Goal: Information Seeking & Learning: Learn about a topic

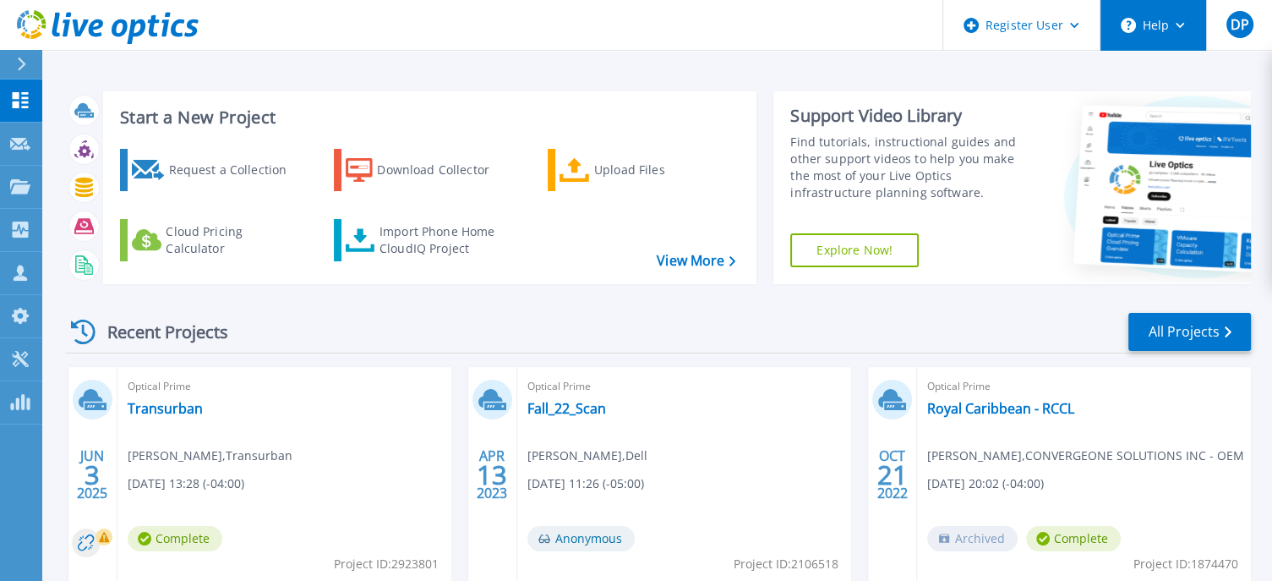
click at [1182, 35] on button "Help" at bounding box center [1153, 25] width 106 height 51
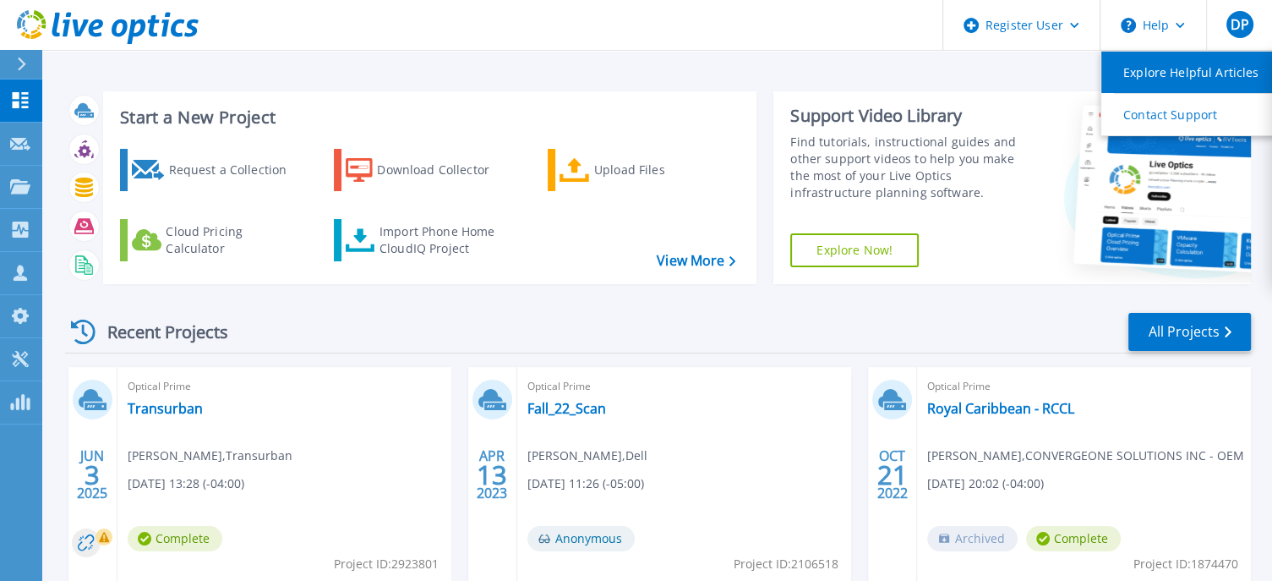
click at [1184, 77] on link "Explore Helpful Articles" at bounding box center [1195, 72] width 188 height 41
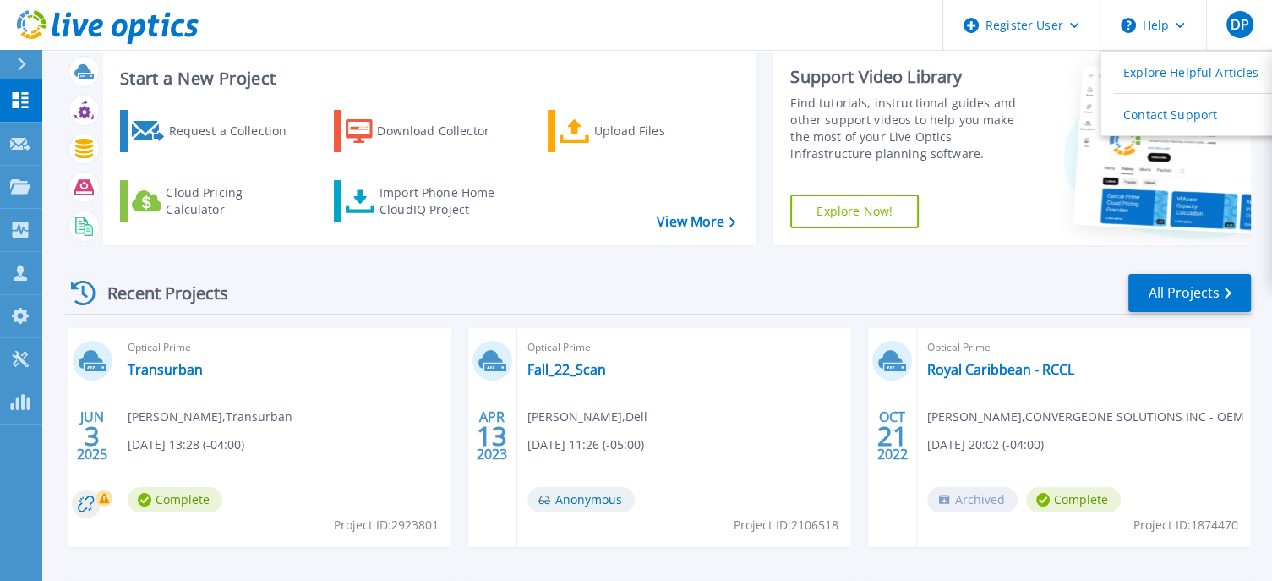
scroll to position [37, 0]
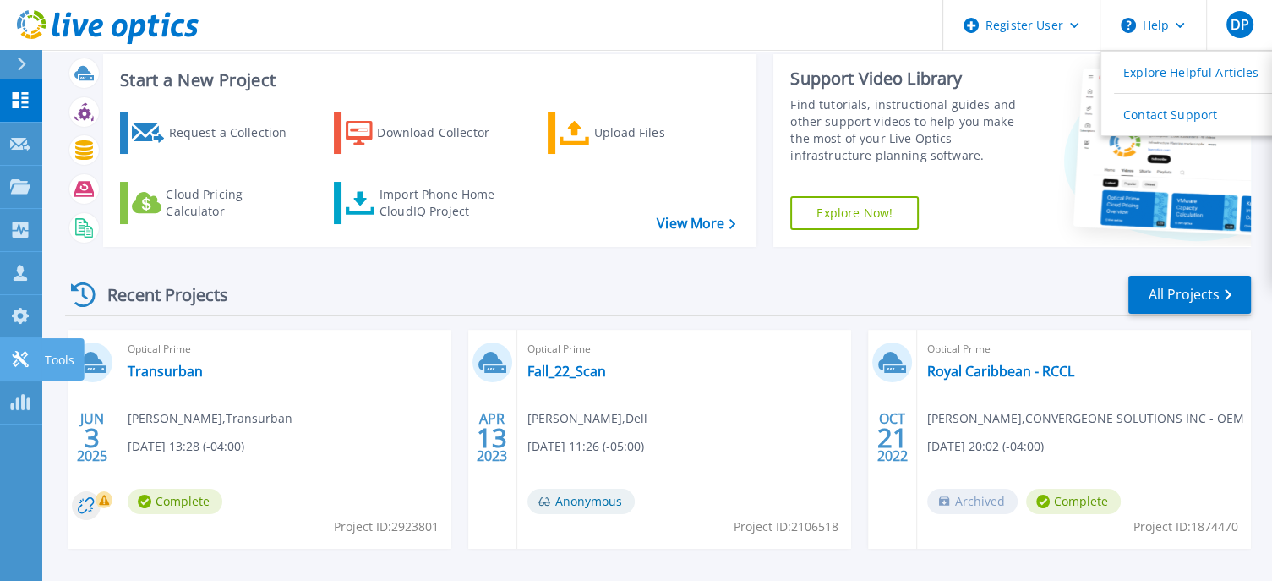
click at [22, 365] on icon at bounding box center [20, 359] width 20 height 16
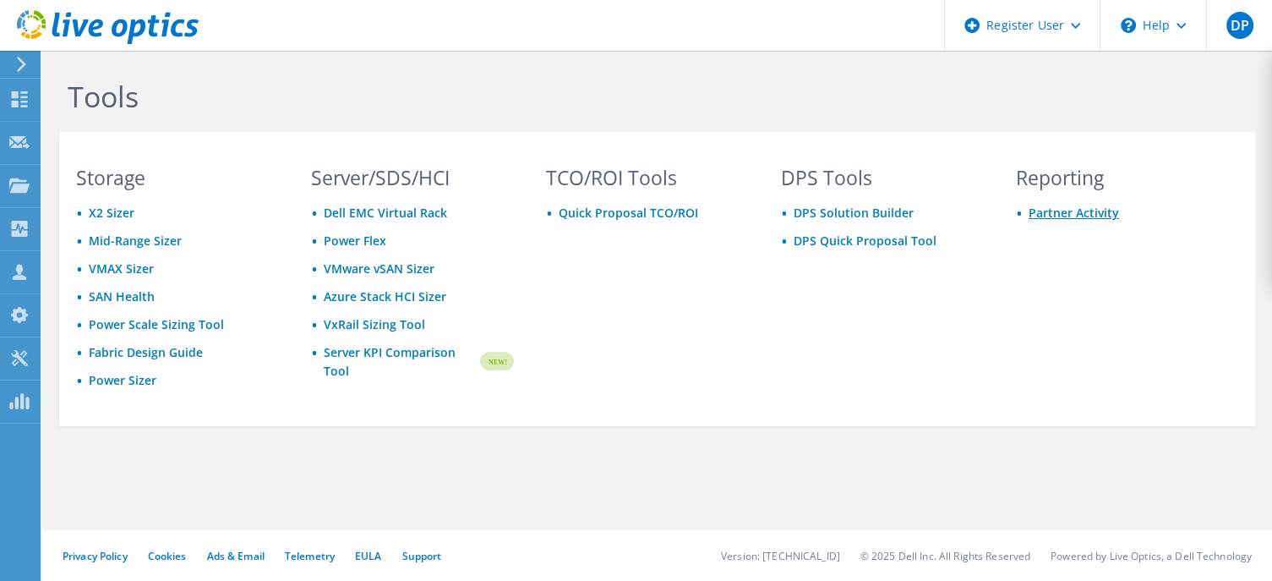
click at [1111, 213] on link "Partner Activity" at bounding box center [1074, 213] width 90 height 16
click at [155, 241] on link "Mid-Range Sizer" at bounding box center [135, 240] width 93 height 16
click at [132, 272] on link "VMAX Sizer" at bounding box center [121, 268] width 65 height 16
click at [139, 297] on link "SAN Health" at bounding box center [122, 296] width 66 height 16
click at [150, 320] on link "Power Scale Sizing Tool" at bounding box center [156, 324] width 135 height 16
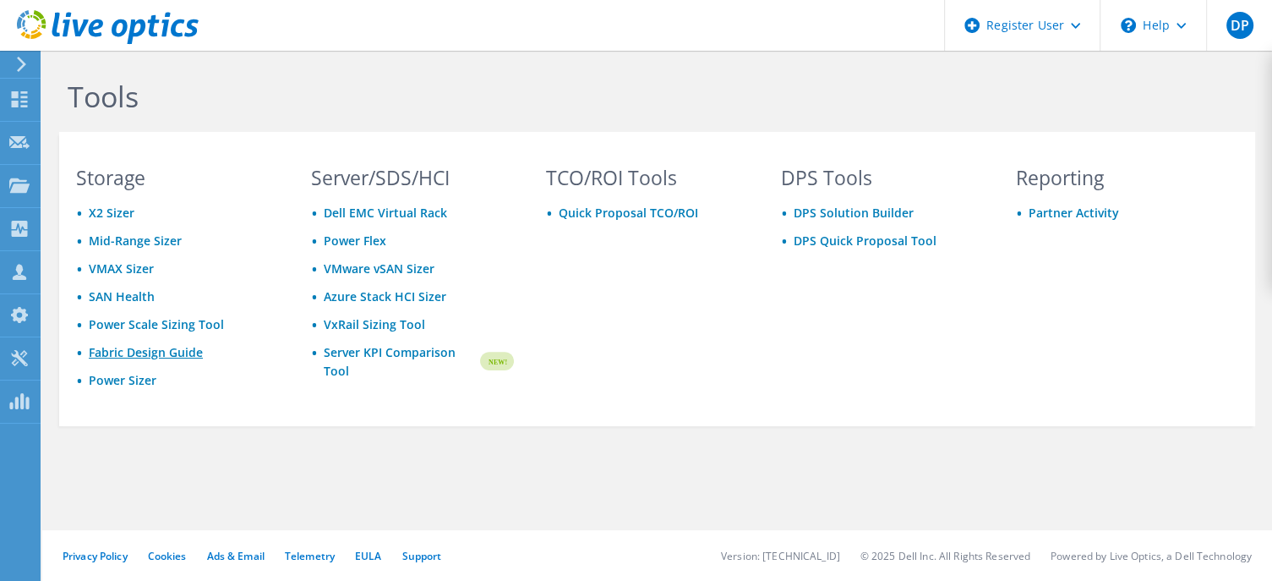
click at [192, 351] on link "Fabric Design Guide" at bounding box center [146, 352] width 114 height 16
click at [19, 104] on icon at bounding box center [19, 99] width 20 height 16
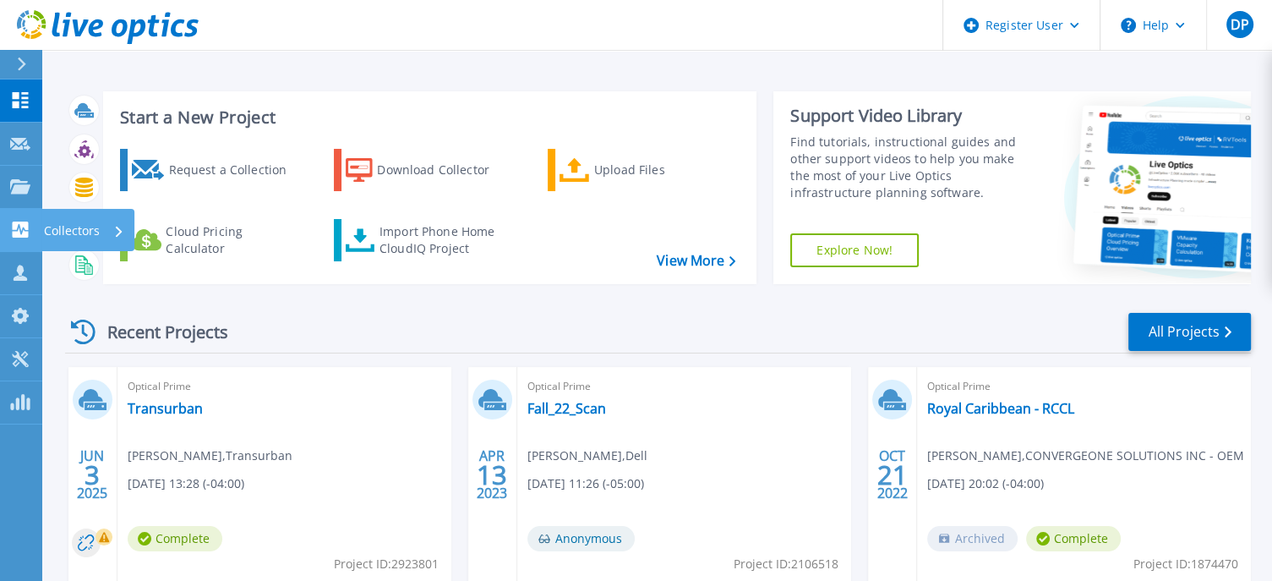
click at [15, 229] on icon at bounding box center [21, 229] width 16 height 16
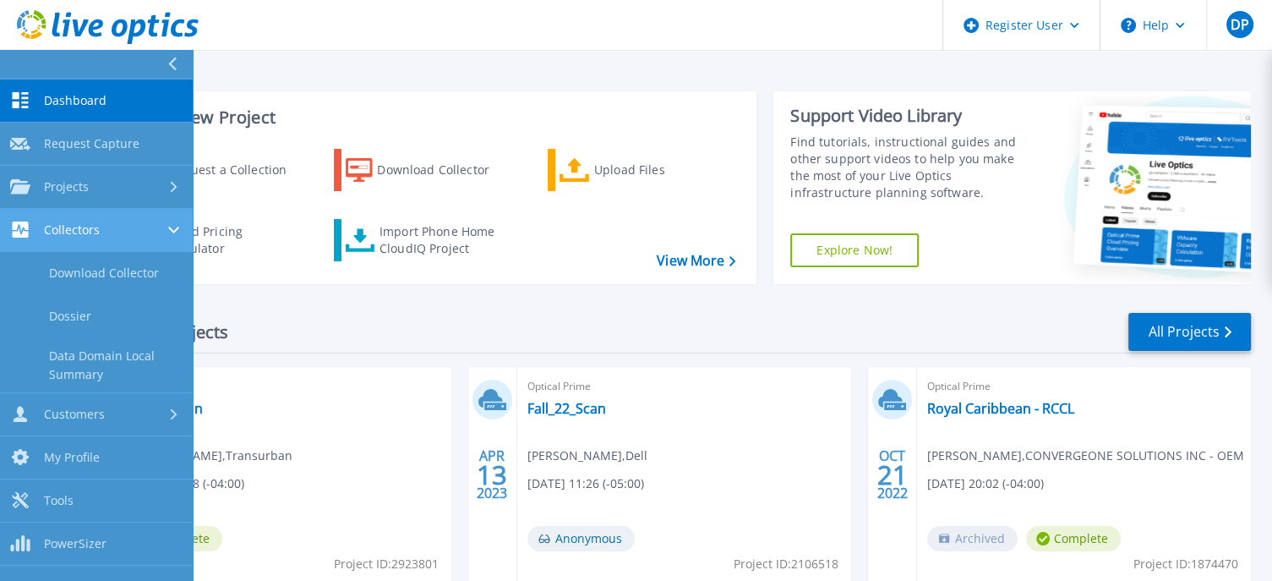
click at [98, 232] on div "Collectors" at bounding box center [96, 229] width 172 height 16
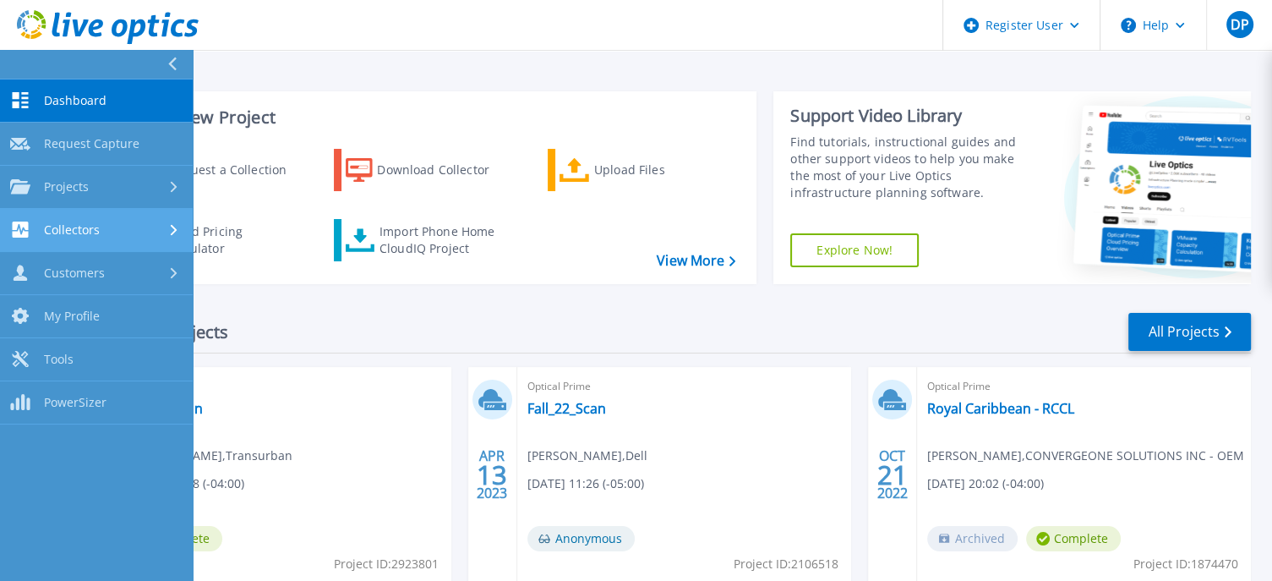
click at [98, 232] on div "Collectors" at bounding box center [96, 229] width 172 height 16
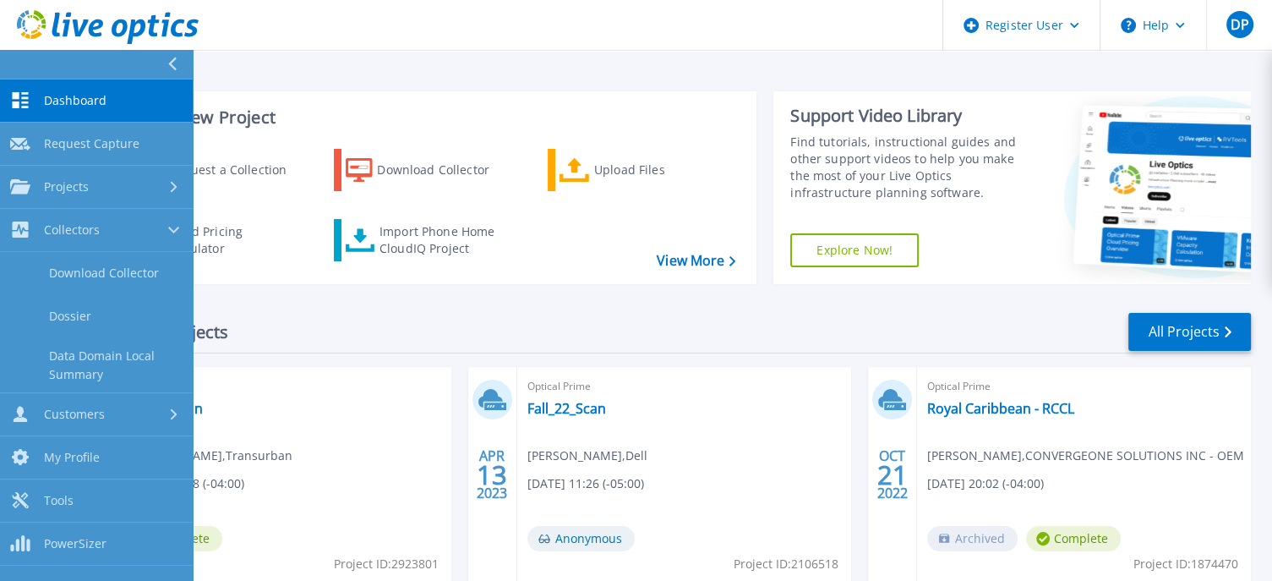
click at [800, 340] on div "Recent Projects All Projects" at bounding box center [658, 332] width 1186 height 42
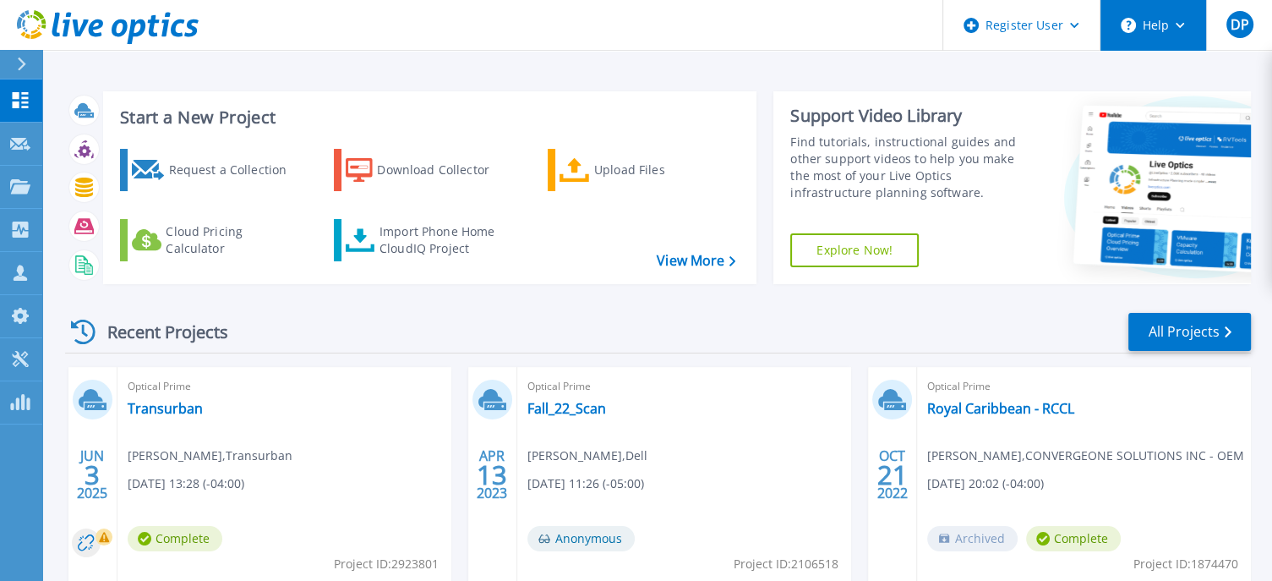
click at [1177, 25] on icon at bounding box center [1180, 26] width 9 height 6
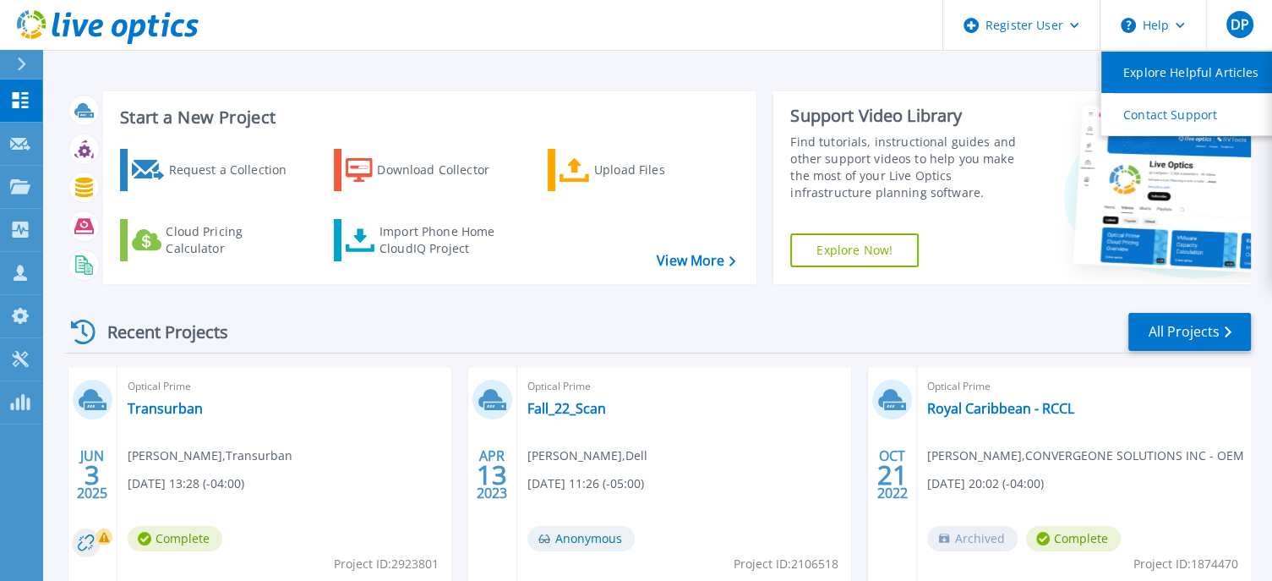
click at [1163, 68] on link "Explore Helpful Articles" at bounding box center [1195, 72] width 188 height 41
